Goal: Task Accomplishment & Management: Manage account settings

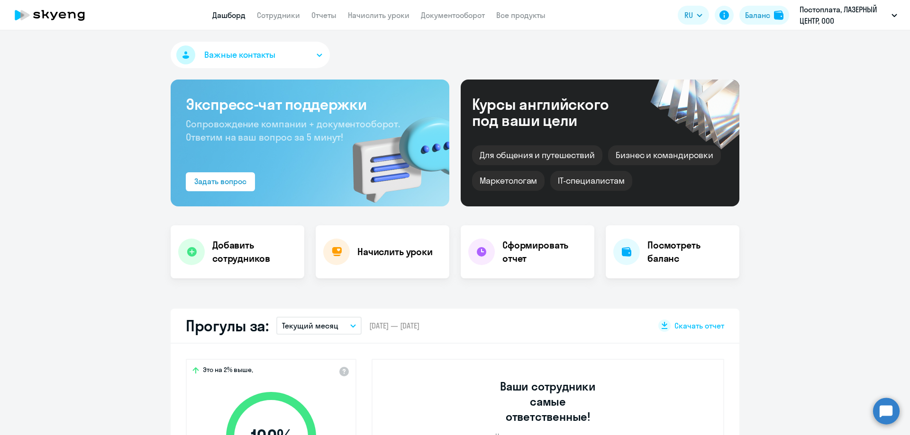
select select "30"
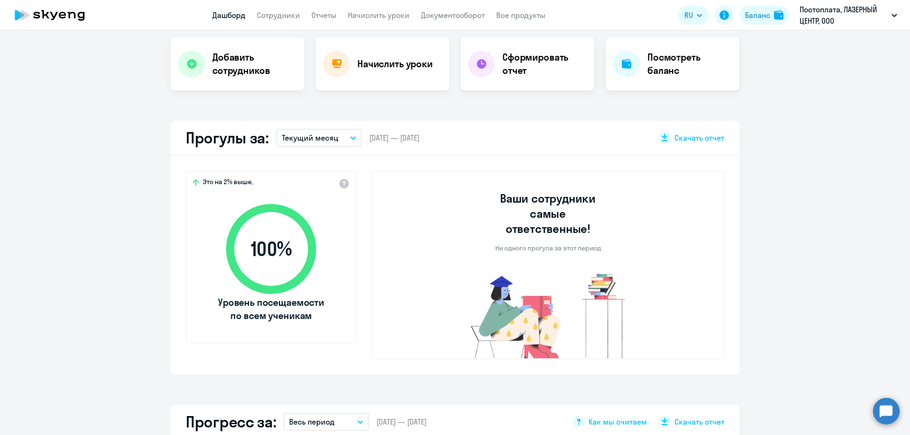
scroll to position [190, 0]
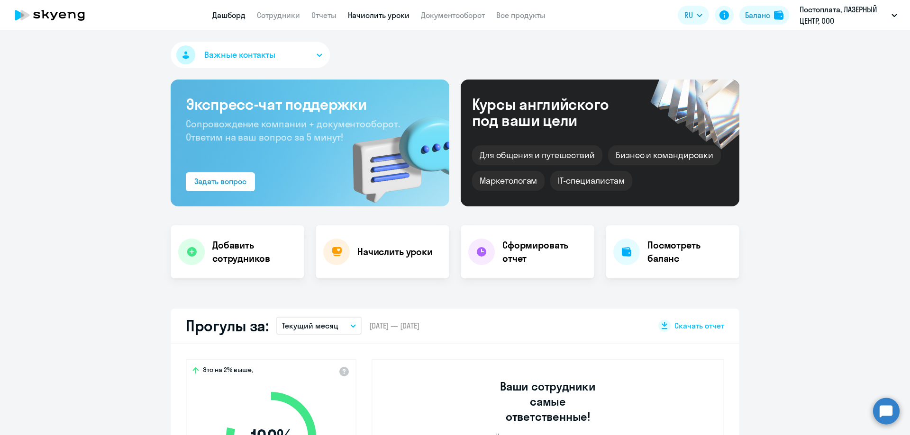
click at [397, 16] on link "Начислить уроки" at bounding box center [379, 14] width 62 height 9
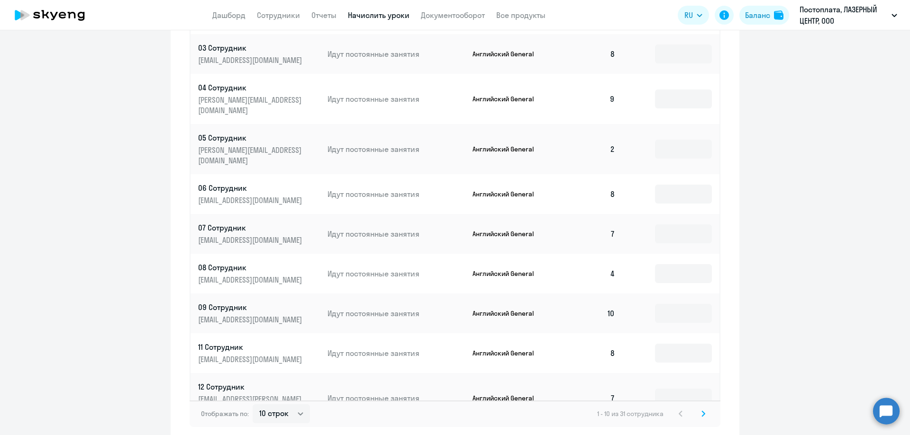
scroll to position [463, 0]
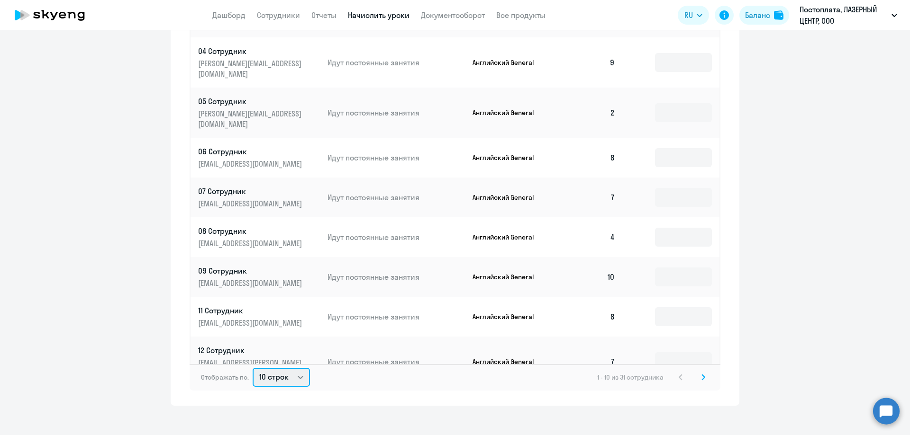
click at [264, 368] on select "10 строк 30 строк 50 строк" at bounding box center [281, 377] width 57 height 19
select select "50"
click at [253, 368] on select "10 строк 30 строк 50 строк" at bounding box center [281, 377] width 57 height 19
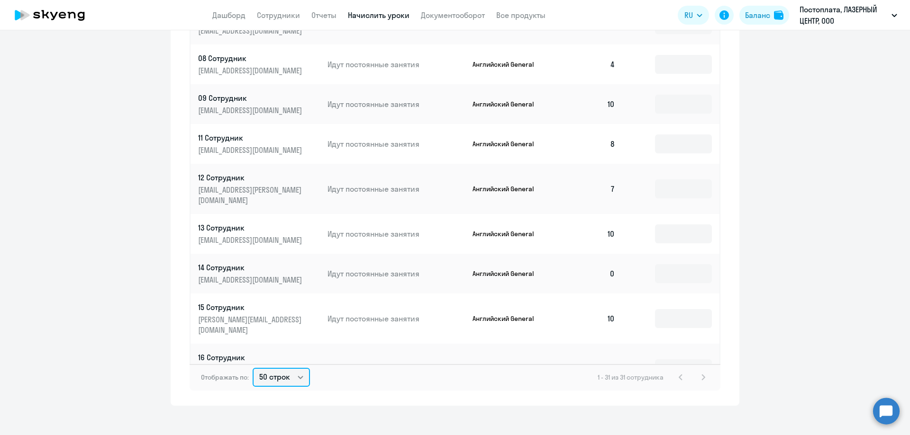
scroll to position [190, 0]
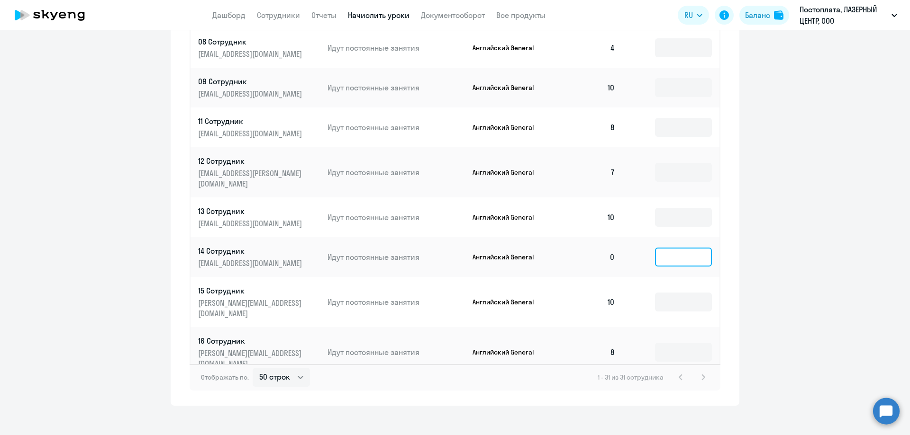
click at [677, 248] on input at bounding box center [683, 257] width 57 height 19
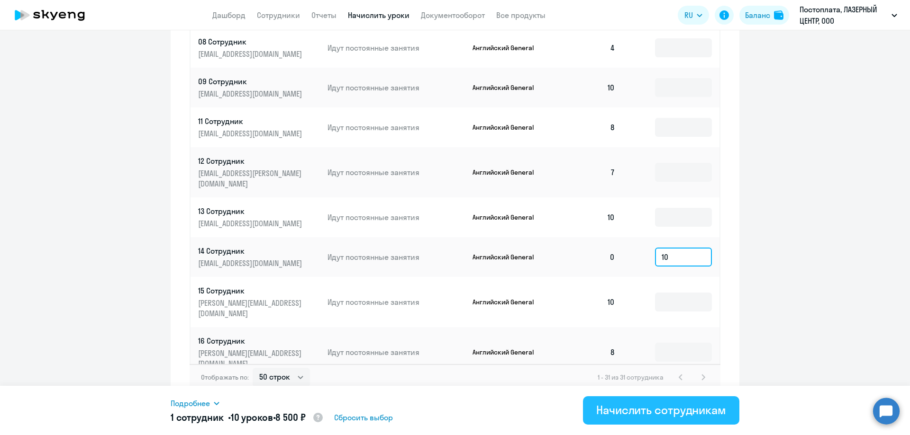
type input "10"
click at [631, 409] on div "Начислить сотрудникам" at bounding box center [661, 410] width 130 height 15
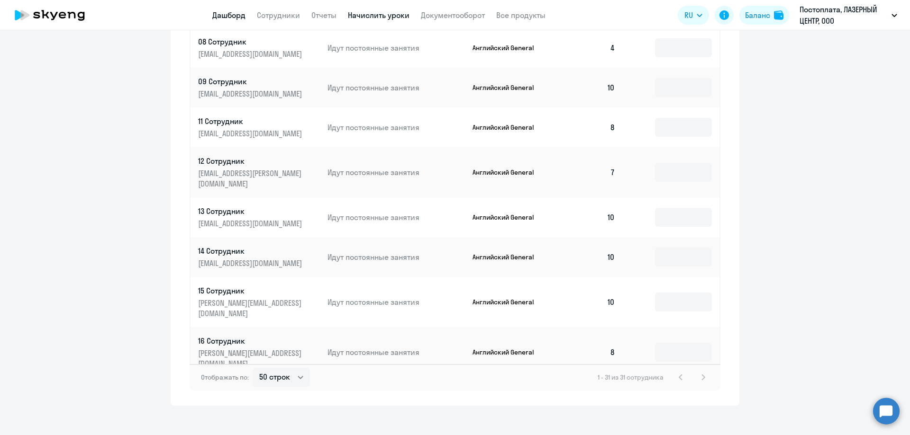
click at [221, 11] on link "Дашборд" at bounding box center [228, 14] width 33 height 9
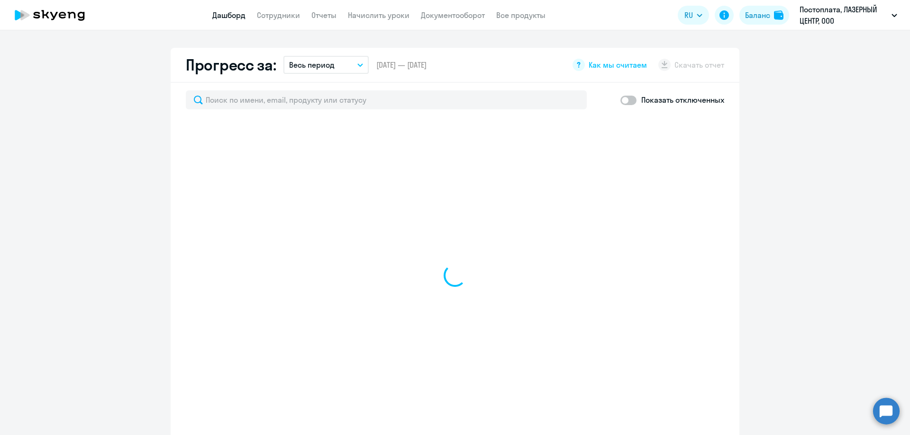
scroll to position [529, 0]
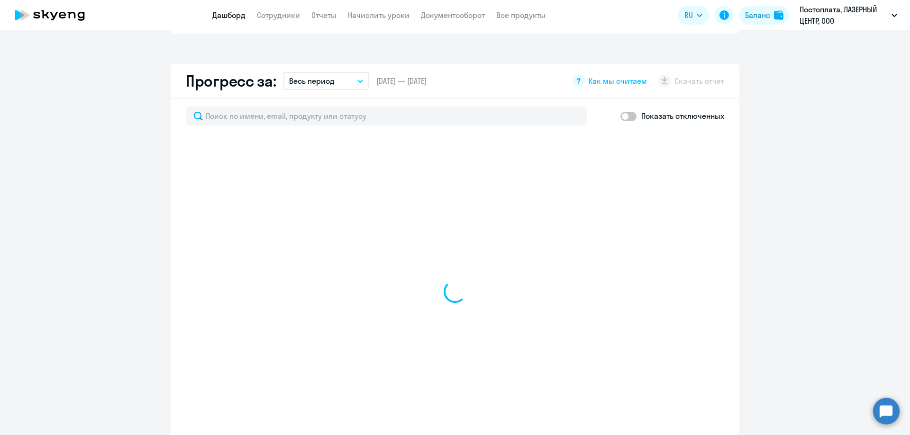
select select "30"
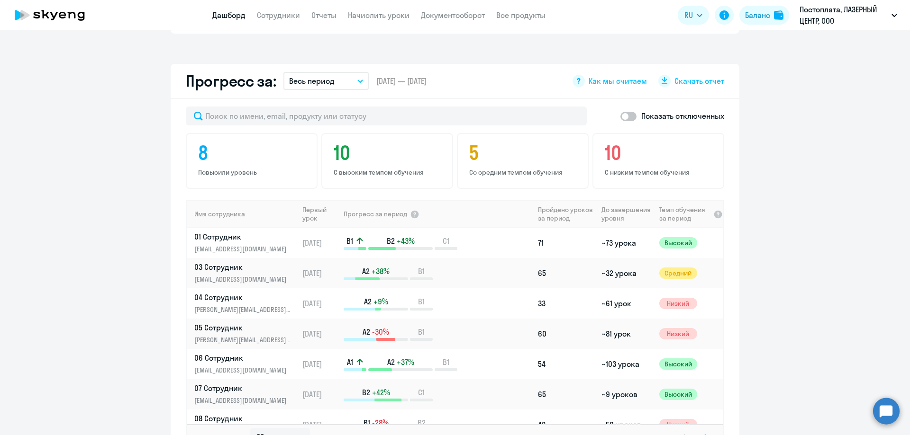
scroll to position [530, 0]
